Goal: Task Accomplishment & Management: Manage account settings

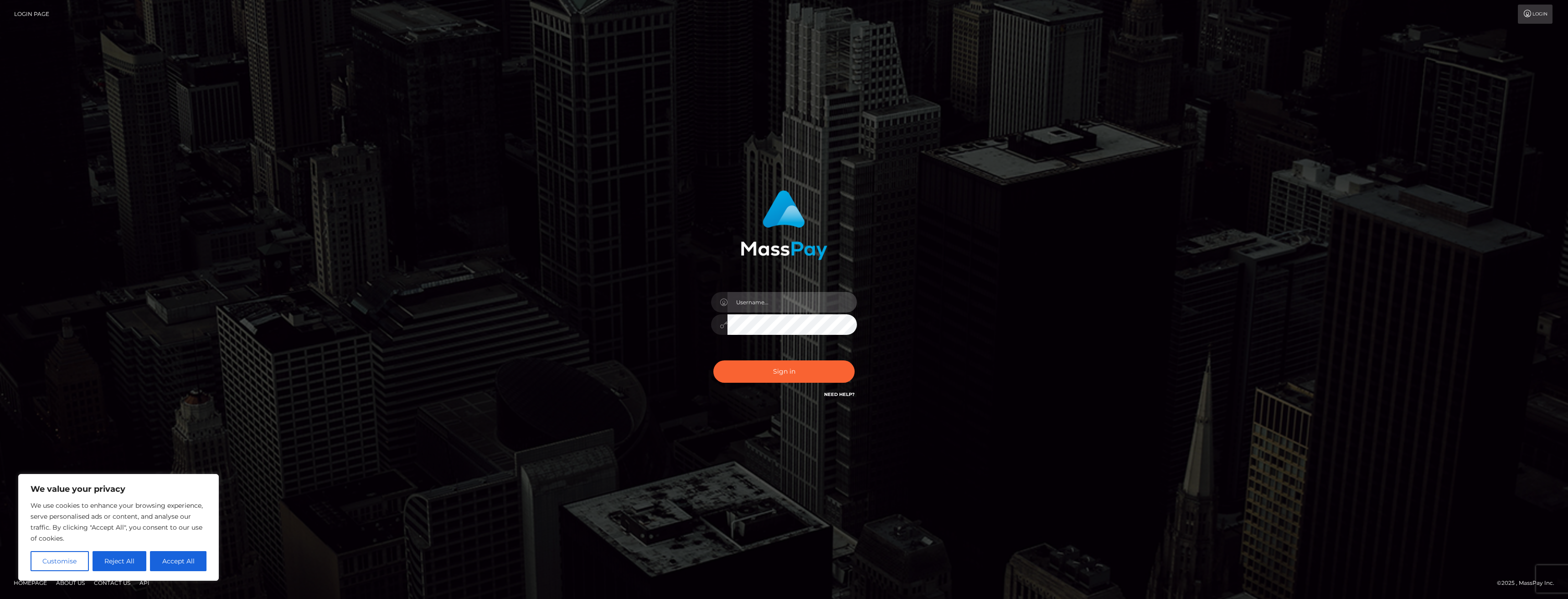
click at [772, 298] on input "text" at bounding box center [793, 302] width 129 height 20
type input "[EMAIL_ADDRESS][DOMAIN_NAME]"
click at [802, 372] on button "Sign in" at bounding box center [784, 371] width 141 height 22
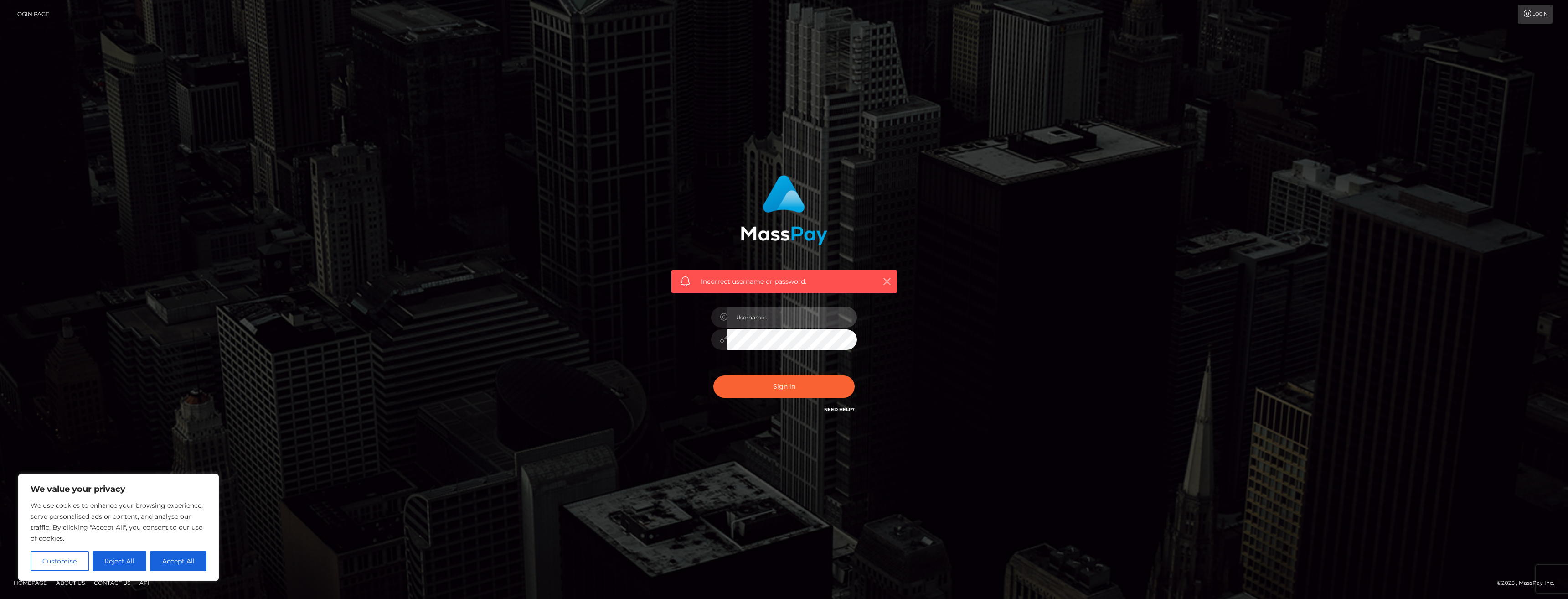
click at [798, 319] on input "text" at bounding box center [793, 317] width 129 height 20
type input "[EMAIL_ADDRESS][DOMAIN_NAME]"
click at [656, 364] on div "Incorrect username or password. yungmegan666@gmail.com" at bounding box center [784, 299] width 520 height 262
click at [758, 389] on button "Sign in" at bounding box center [784, 387] width 141 height 22
click at [810, 312] on input "text" at bounding box center [793, 317] width 129 height 20
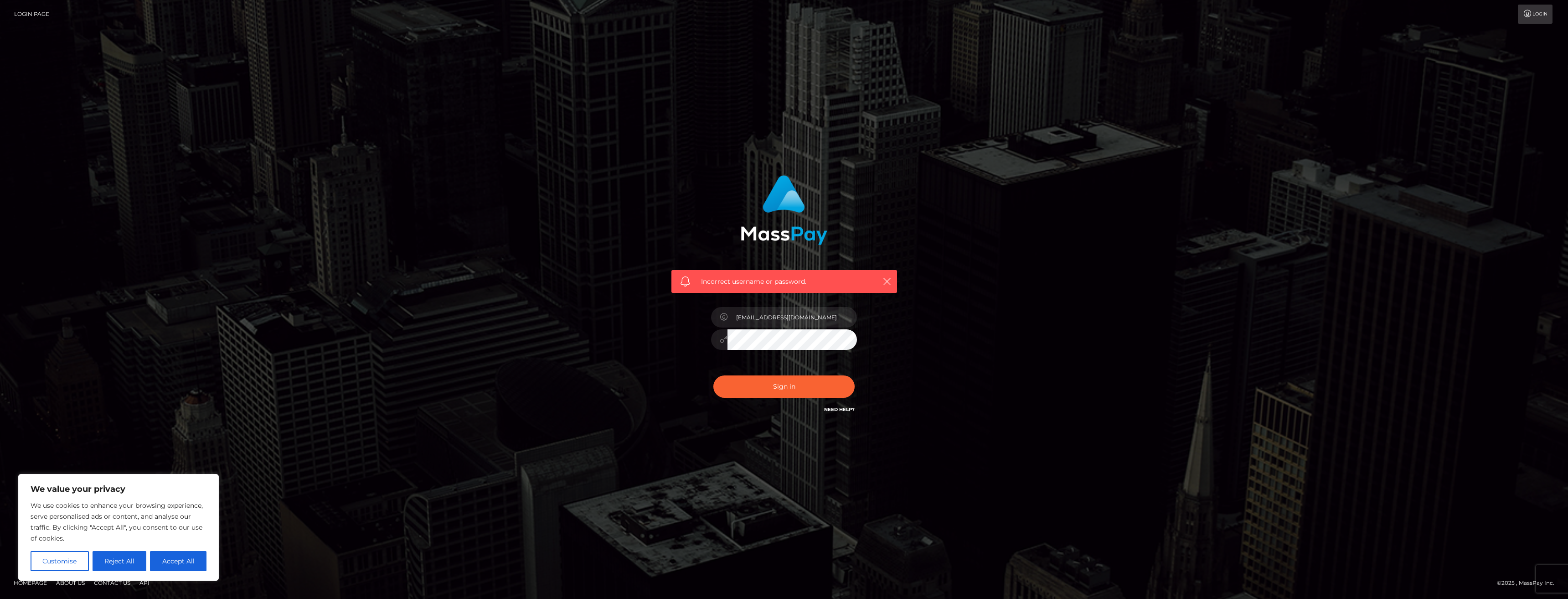
drag, startPoint x: 831, startPoint y: 317, endPoint x: 732, endPoint y: 315, distance: 99.0
click at [732, 315] on input "yungmegan666@gmail.com" at bounding box center [793, 317] width 129 height 20
type input "meganrneew@gmail.com"
click at [714, 376] on button "Sign in" at bounding box center [784, 387] width 141 height 22
click at [776, 320] on input "text" at bounding box center [793, 317] width 129 height 20
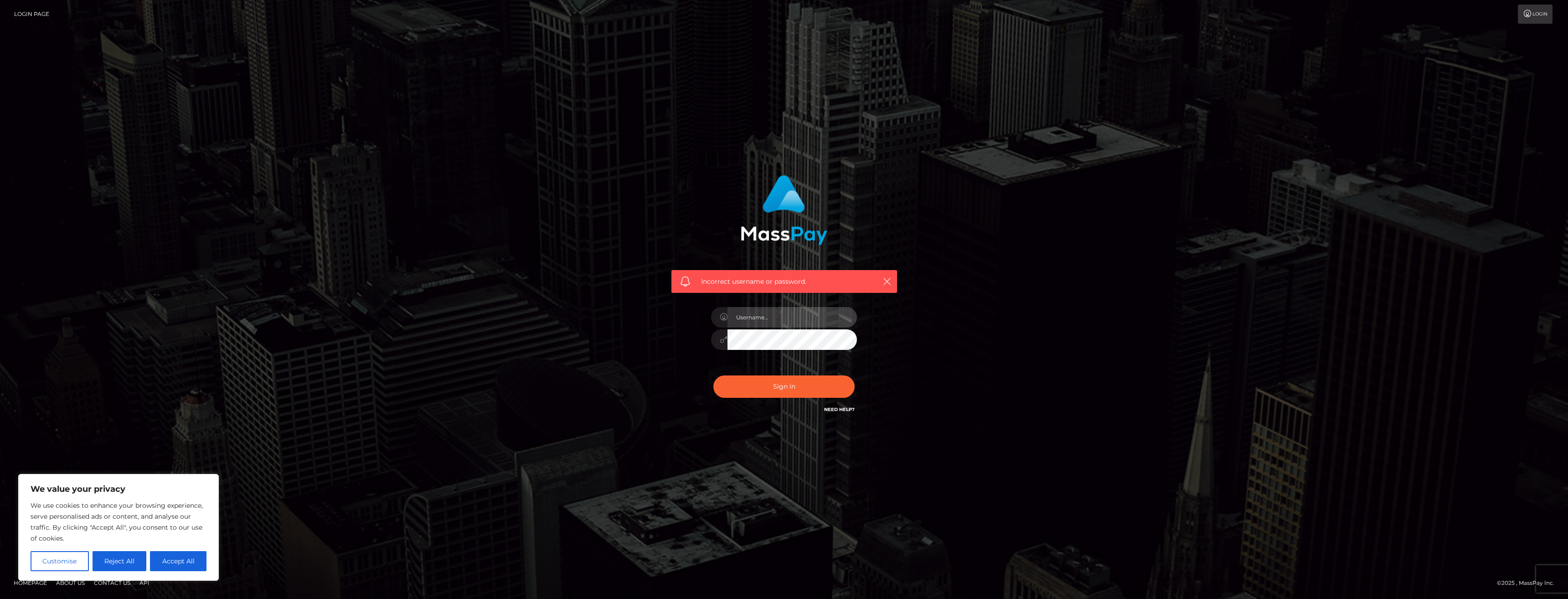
type input "[EMAIL_ADDRESS][DOMAIN_NAME]"
click at [841, 412] on link "Need Help?" at bounding box center [839, 409] width 31 height 6
click at [849, 408] on link "Need Help?" at bounding box center [839, 409] width 31 height 6
click at [882, 278] on icon "button" at bounding box center [886, 281] width 9 height 9
click at [884, 280] on icon "button" at bounding box center [886, 281] width 9 height 9
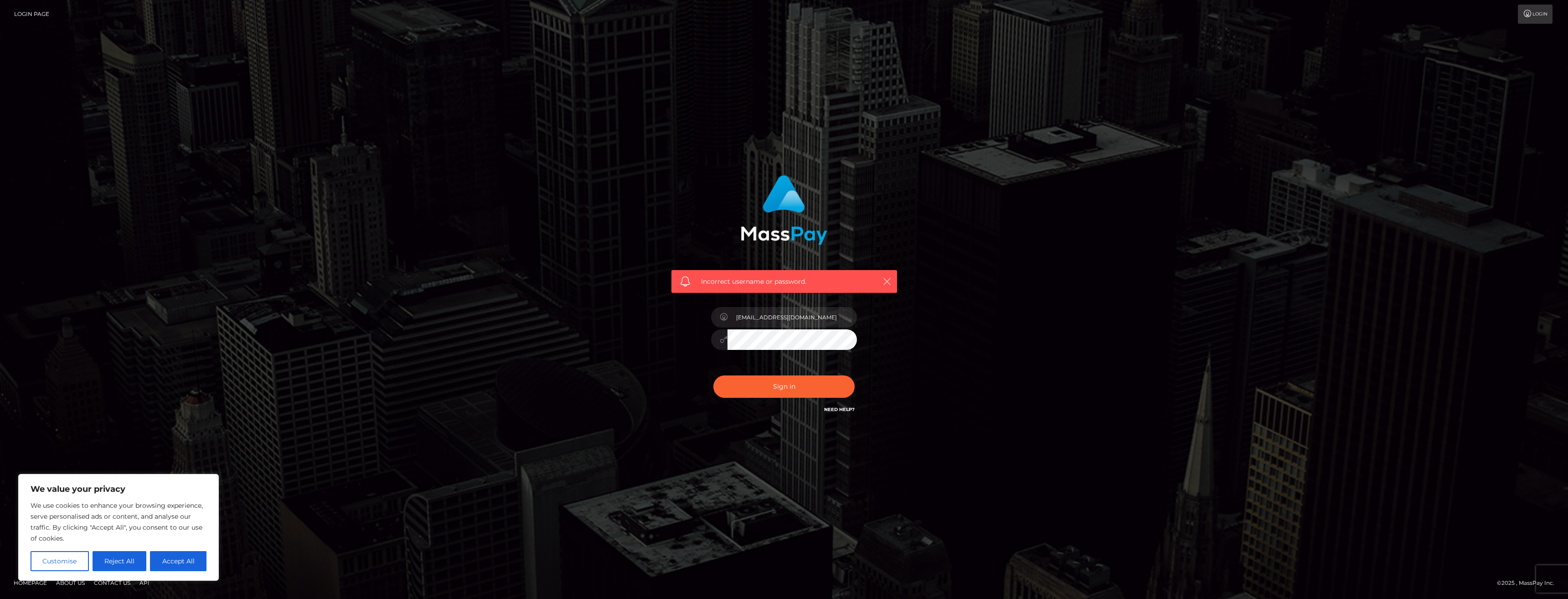
click at [887, 280] on icon "button" at bounding box center [886, 281] width 9 height 9
click at [185, 562] on button "Accept All" at bounding box center [178, 561] width 56 height 20
checkbox input "true"
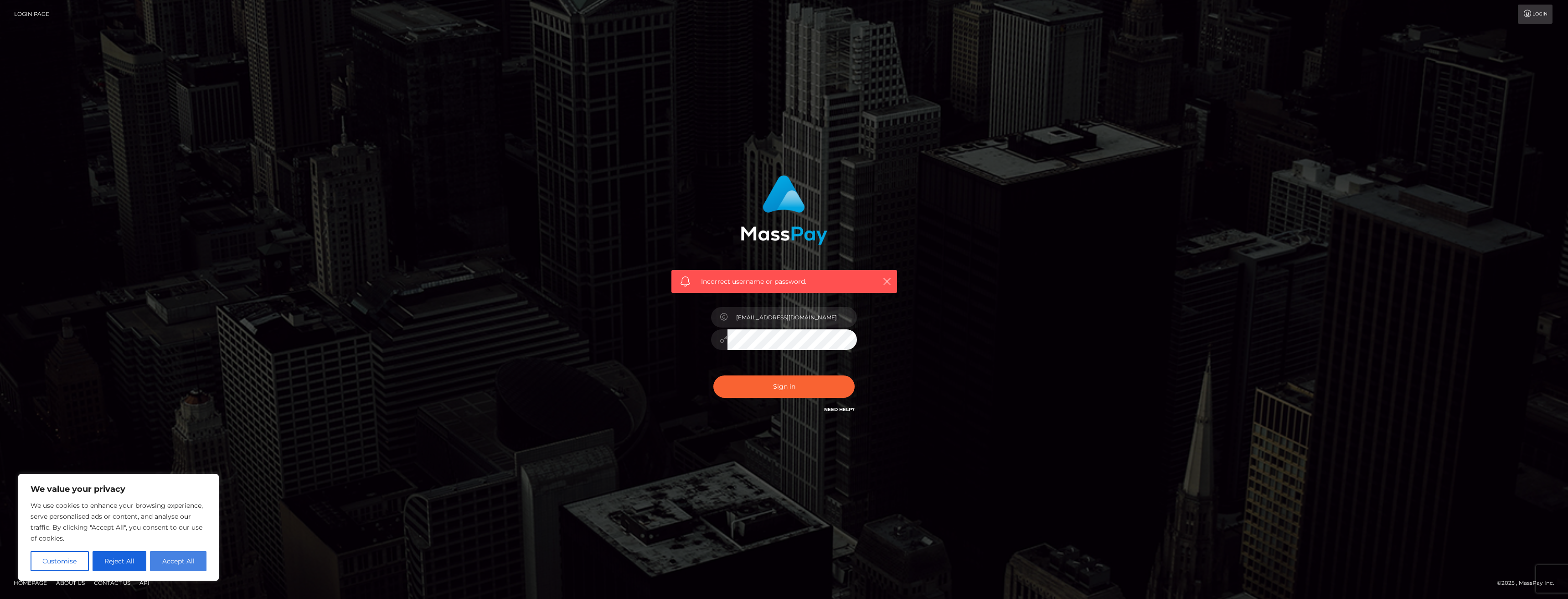
checkbox input "true"
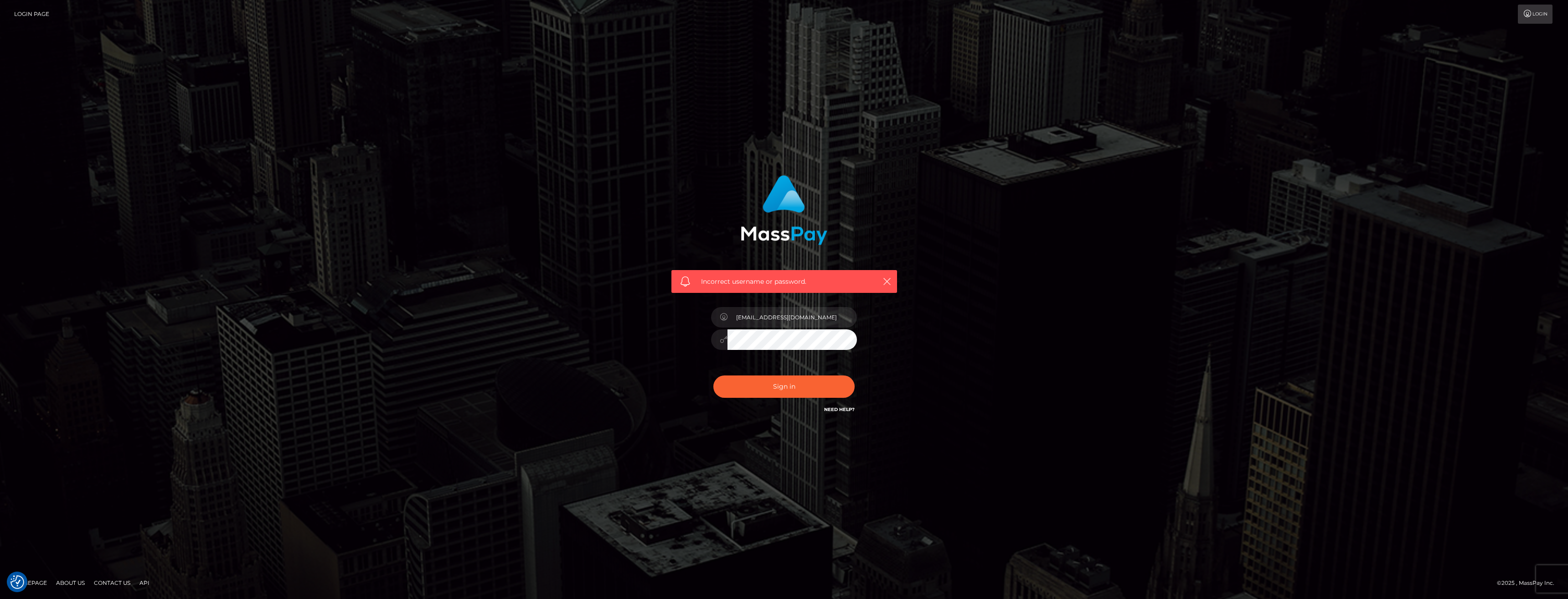
click at [722, 338] on icon at bounding box center [723, 339] width 7 height 7
click at [829, 383] on button "Sign in" at bounding box center [784, 387] width 141 height 22
click at [841, 412] on link "Need Help?" at bounding box center [839, 409] width 31 height 6
click at [854, 407] on link "Need Help?" at bounding box center [839, 409] width 31 height 6
click at [852, 408] on link "Need Help?" at bounding box center [839, 409] width 31 height 6
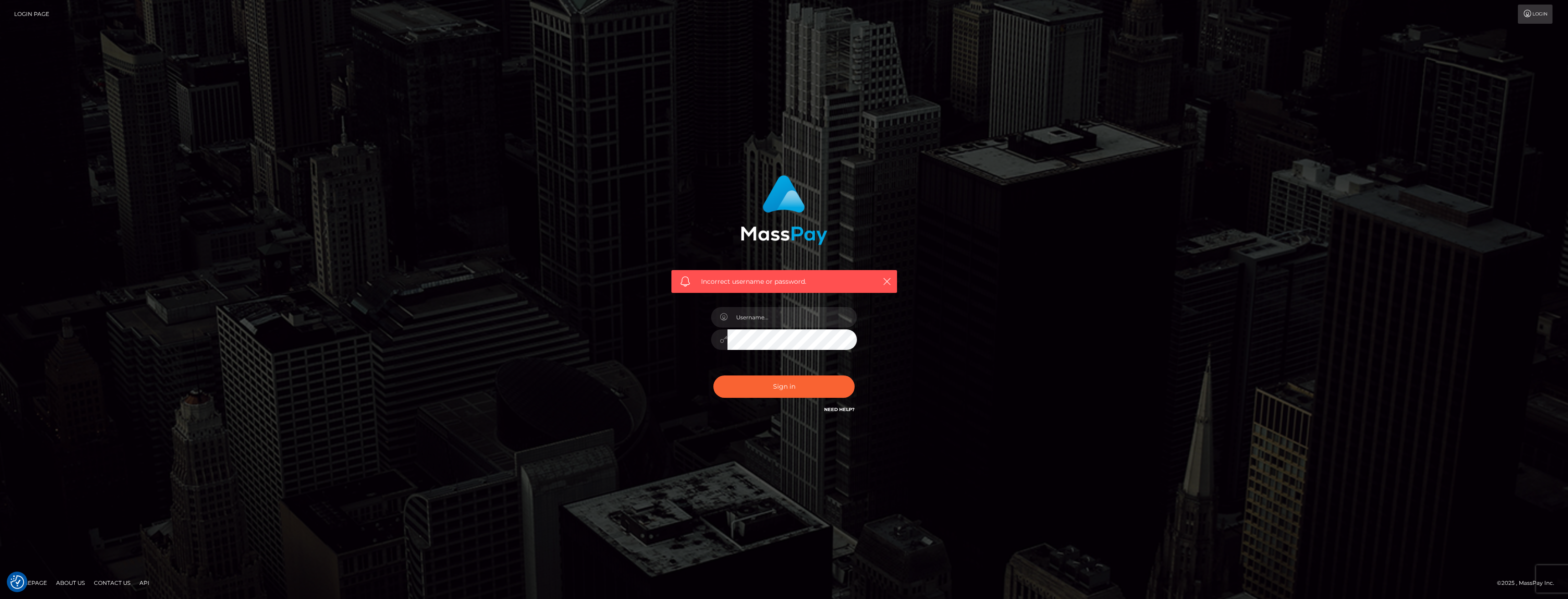
click at [844, 408] on link "Need Help?" at bounding box center [839, 409] width 31 height 6
click at [843, 408] on link "Need Help?" at bounding box center [839, 409] width 31 height 6
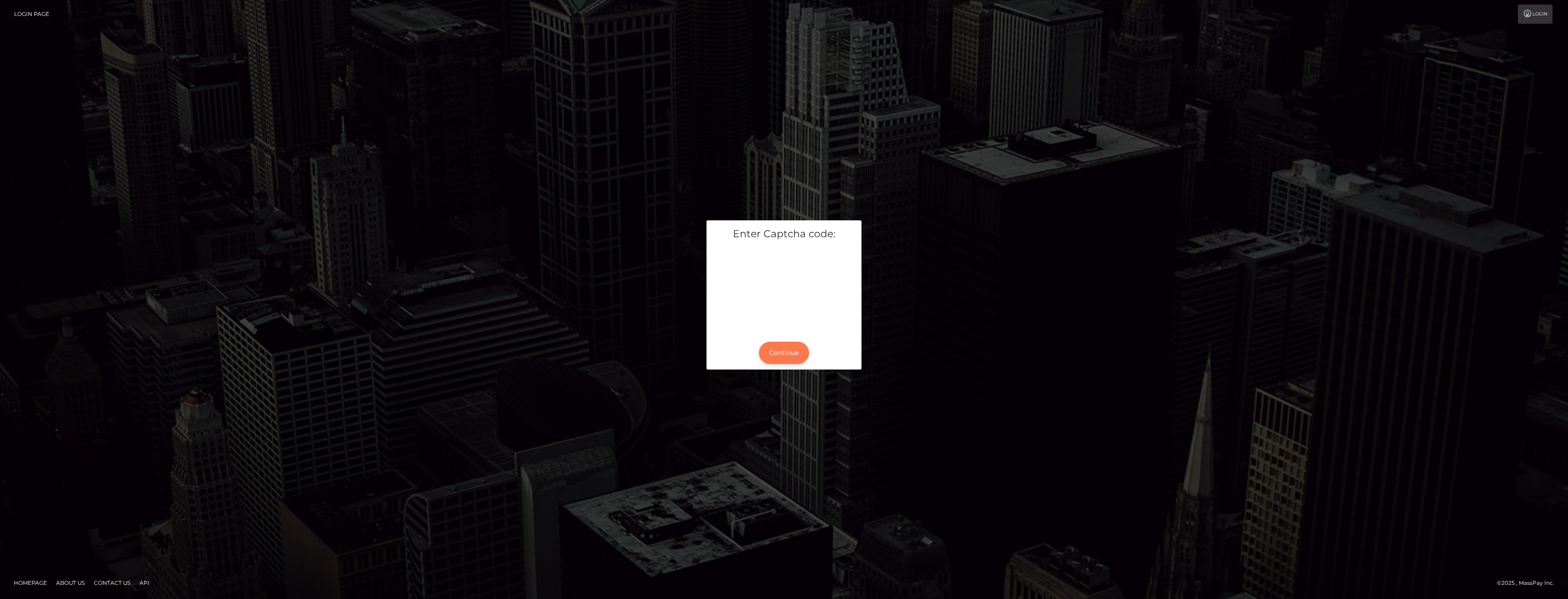
click at [795, 353] on button "Continue" at bounding box center [784, 353] width 50 height 22
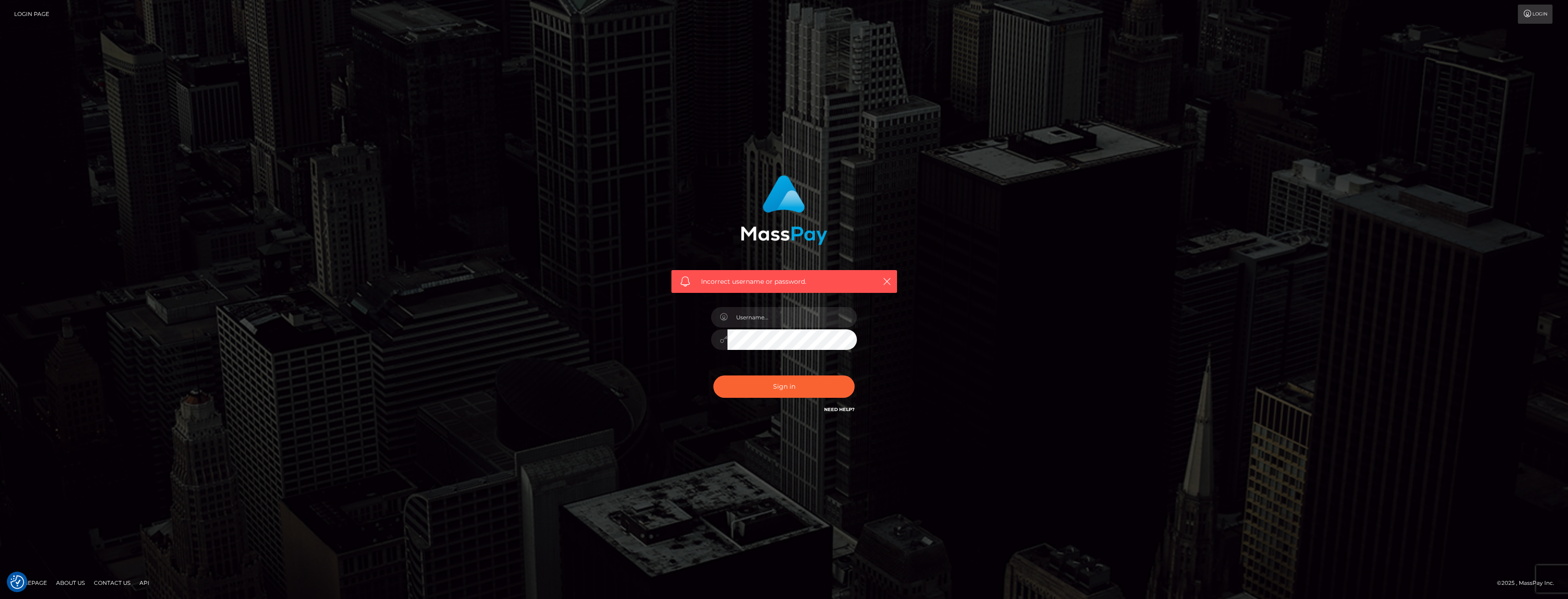
click at [844, 410] on link "Need Help?" at bounding box center [839, 409] width 31 height 6
click at [855, 408] on div "Sign in Need Help?" at bounding box center [784, 391] width 160 height 41
click at [850, 408] on link "Need Help?" at bounding box center [839, 409] width 31 height 6
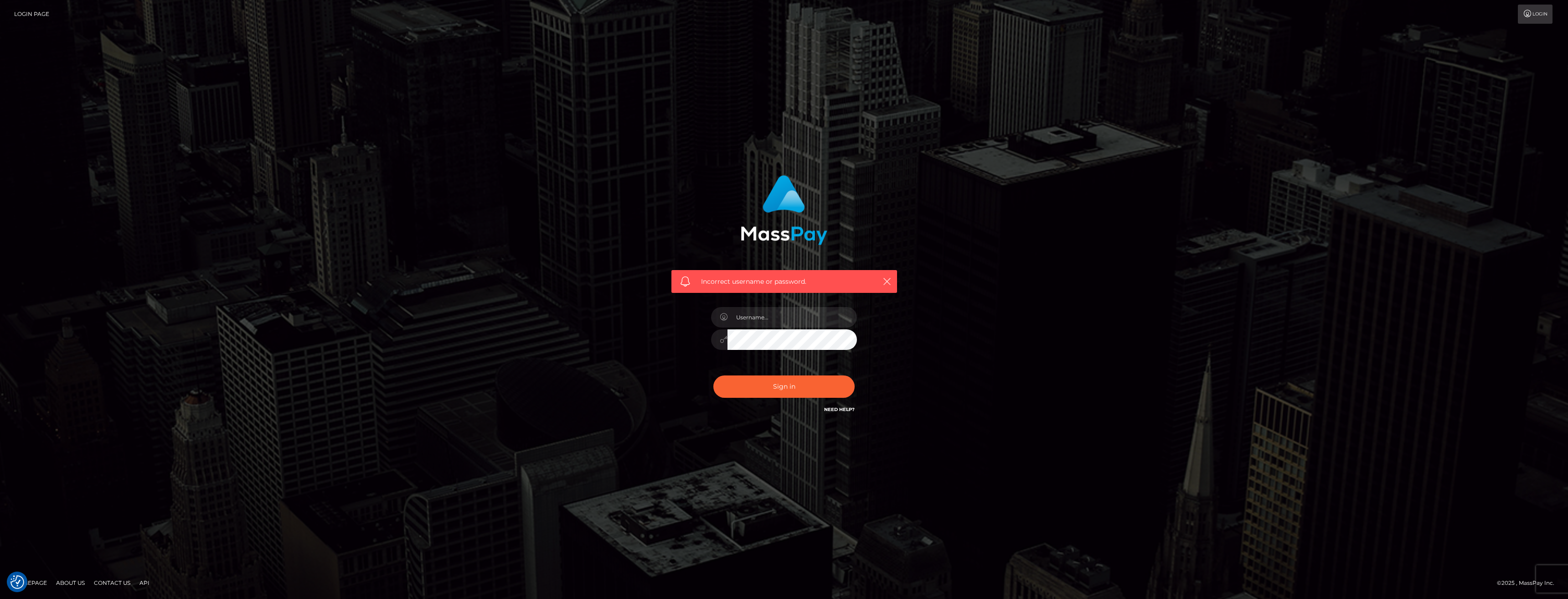
click at [850, 408] on link "Need Help?" at bounding box center [839, 409] width 31 height 6
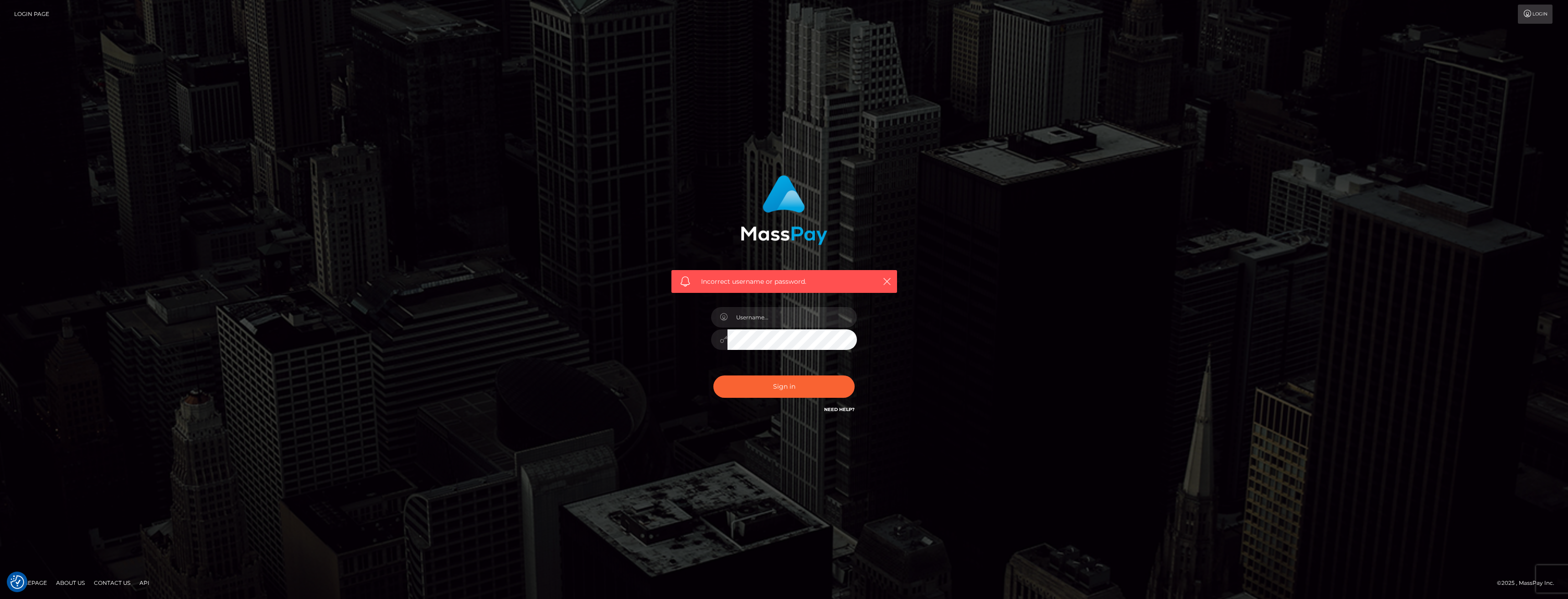
click at [850, 408] on link "Need Help?" at bounding box center [839, 409] width 31 height 6
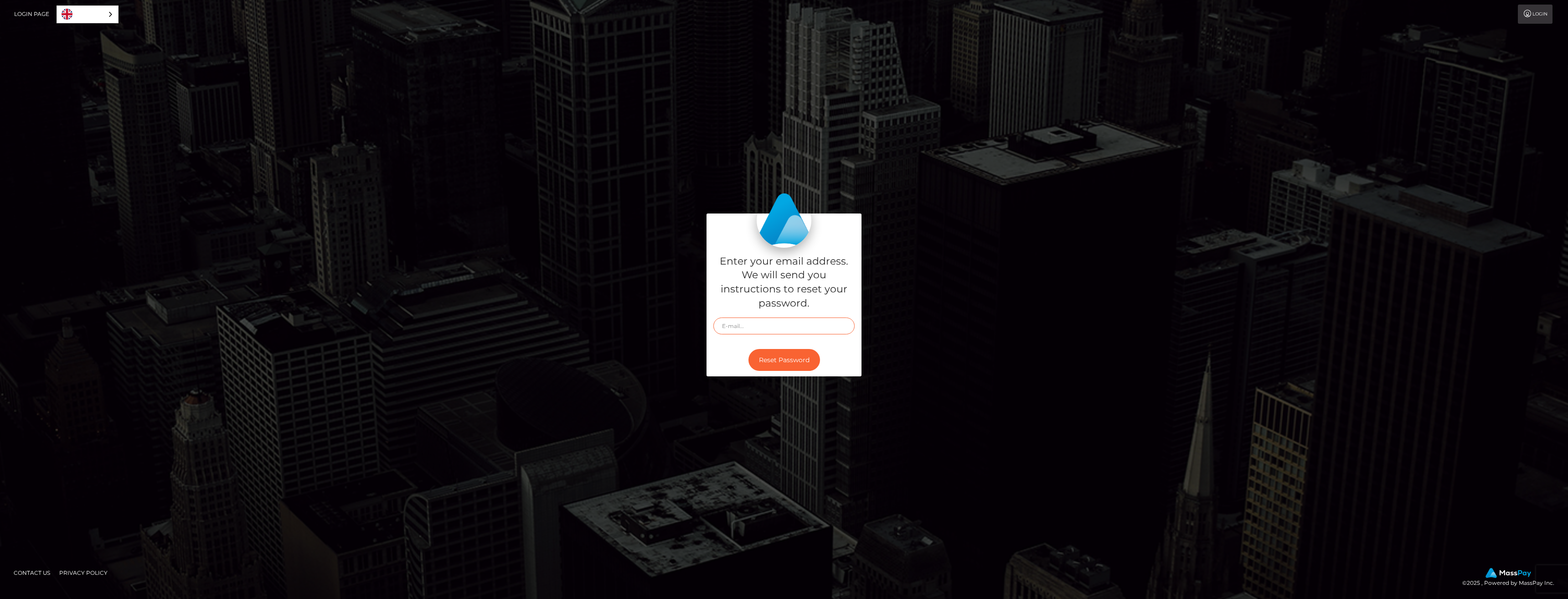
click at [766, 326] on input "text" at bounding box center [784, 325] width 141 height 17
type input "[EMAIL_ADDRESS][DOMAIN_NAME]"
click at [788, 357] on button "Reset Password" at bounding box center [784, 360] width 71 height 22
